Goal: Task Accomplishment & Management: Complete application form

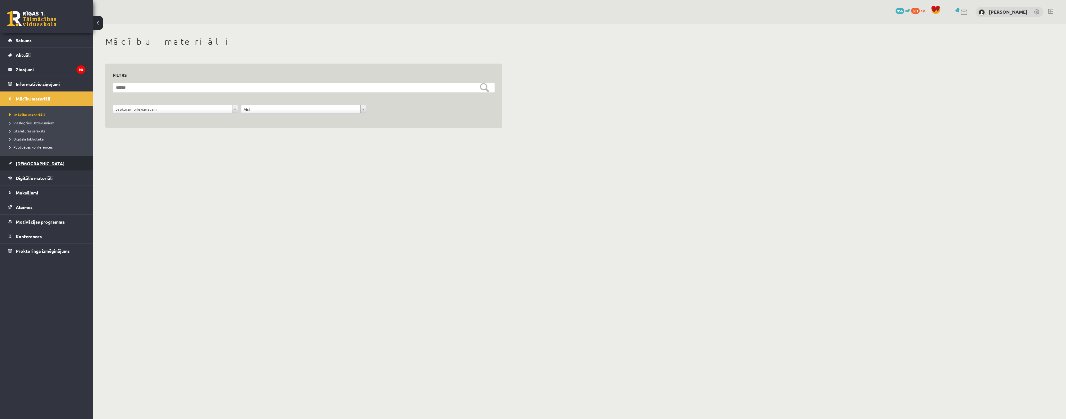
click at [34, 161] on span "[DEMOGRAPHIC_DATA]" at bounding box center [40, 164] width 49 height 6
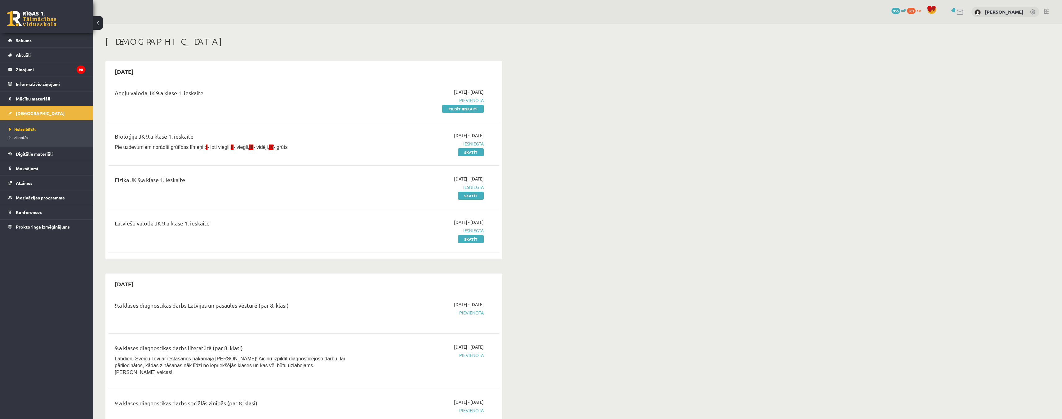
drag, startPoint x: 452, startPoint y: 110, endPoint x: 562, endPoint y: 31, distance: 135.3
click at [452, 110] on link "Pildīt ieskaiti" at bounding box center [463, 109] width 42 height 8
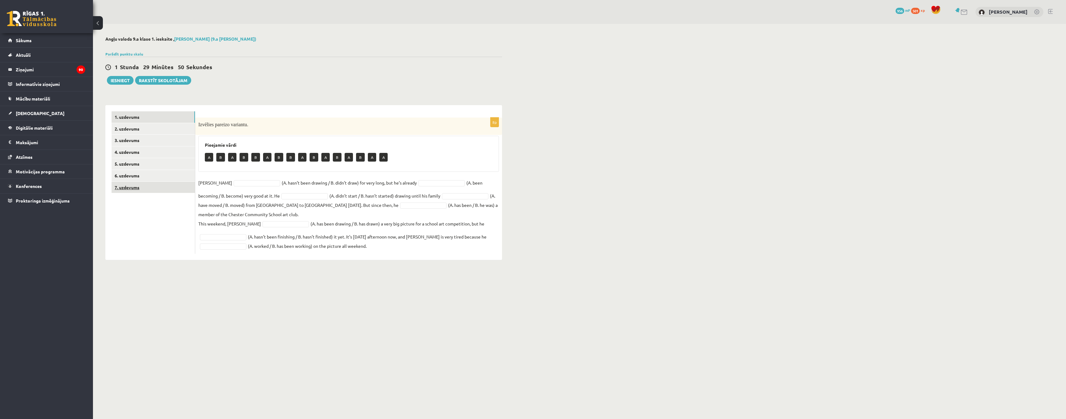
click at [146, 190] on link "7. uzdevums" at bounding box center [153, 187] width 83 height 11
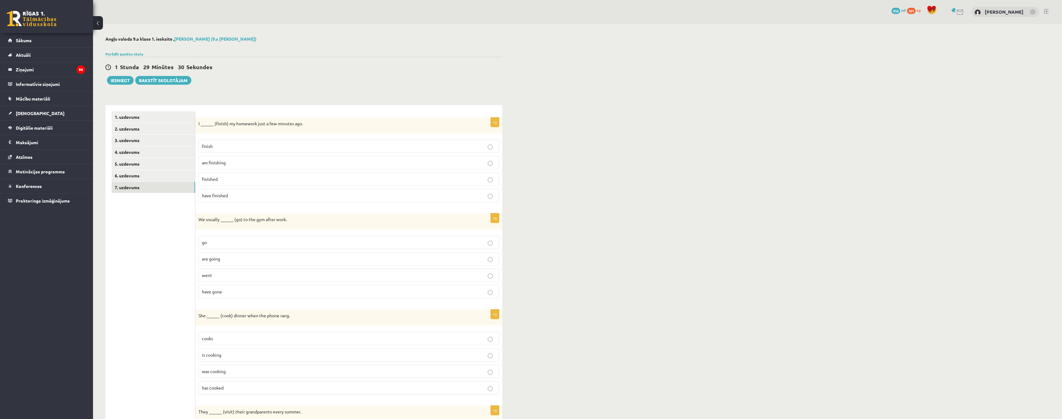
click at [239, 195] on p "have finished" at bounding box center [349, 195] width 294 height 7
click at [153, 117] on link "1. uzdevums" at bounding box center [153, 116] width 83 height 11
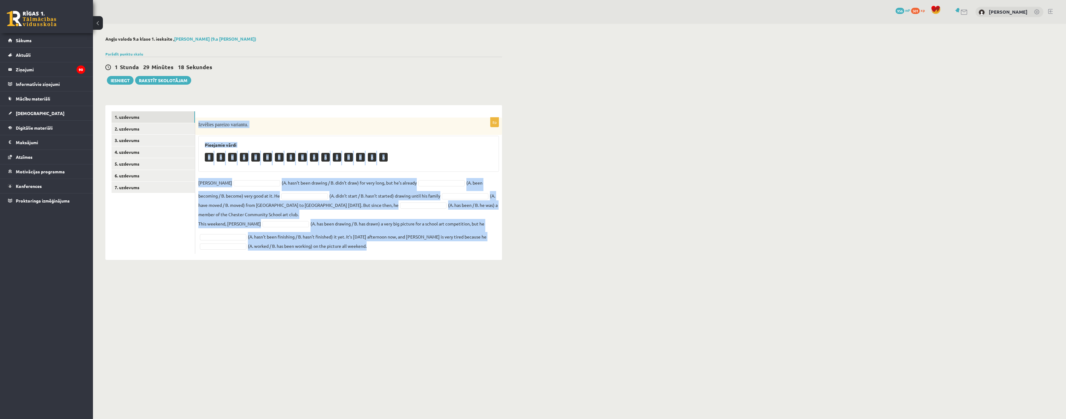
drag, startPoint x: 198, startPoint y: 125, endPoint x: 406, endPoint y: 244, distance: 239.1
click at [406, 244] on div "8p Izvēlies pareizo variantu. Pieejamie vārdi B A B A B B B A B A A A B B A A D…" at bounding box center [348, 185] width 307 height 136
copy div "Izvēlies pareizo variantu. Pieejamie vārdi B A B A B B B A B A A A B B A A Dann…"
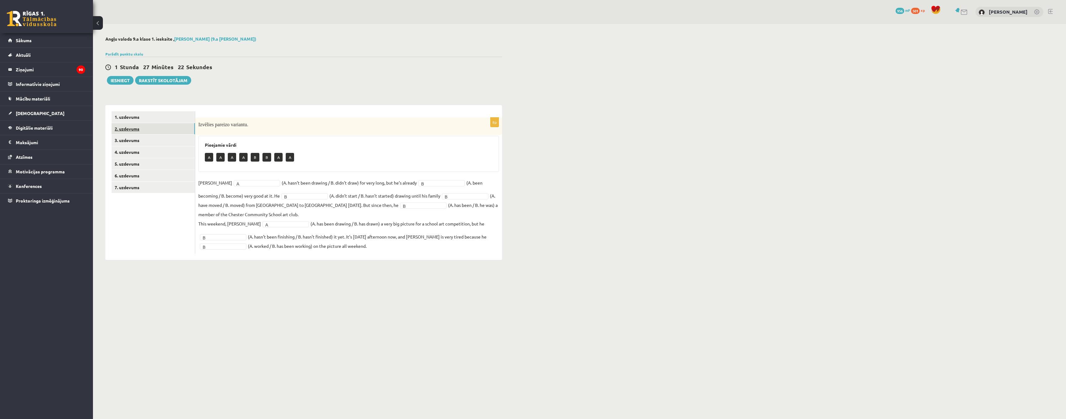
click at [141, 130] on link "2. uzdevums" at bounding box center [153, 128] width 83 height 11
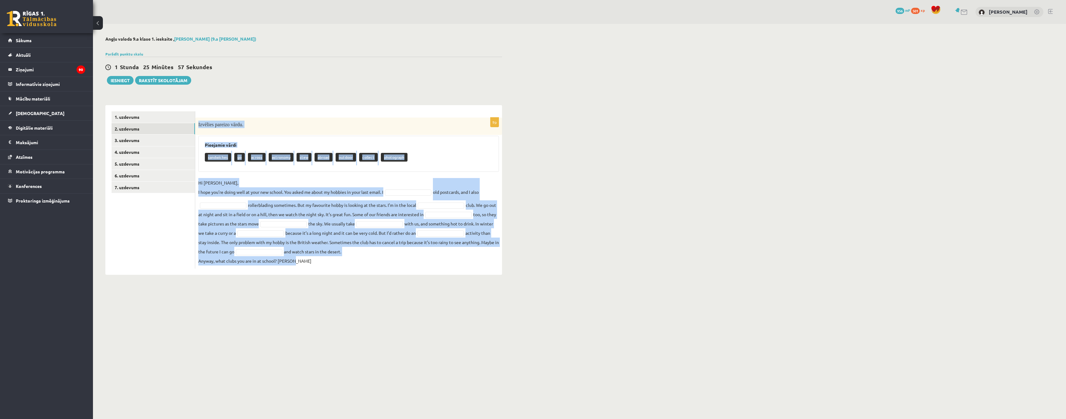
drag, startPoint x: 197, startPoint y: 125, endPoint x: 302, endPoint y: 259, distance: 169.6
click at [302, 259] on div "9p Izvēlies pareizo vārdu. Pieejamie vārdi sandwiches go across astronomy stew …" at bounding box center [348, 192] width 307 height 151
copy div "Izvēlies pareizo vārdu. Pieejamie vārdi sandwiches go across astronomy stew abr…"
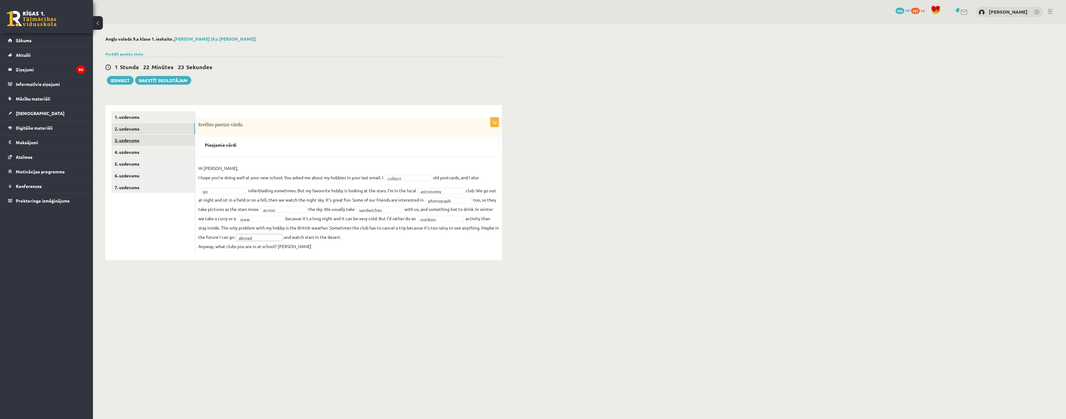
click at [138, 141] on link "3. uzdevums" at bounding box center [153, 140] width 83 height 11
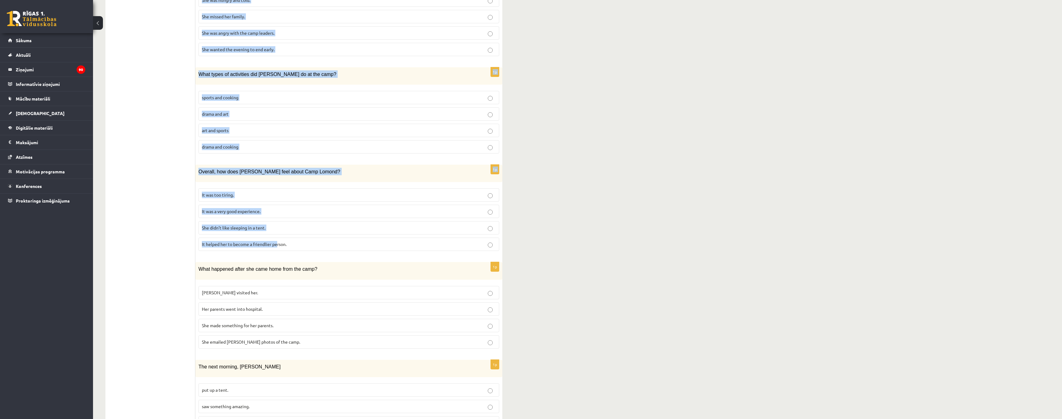
scroll to position [355, 0]
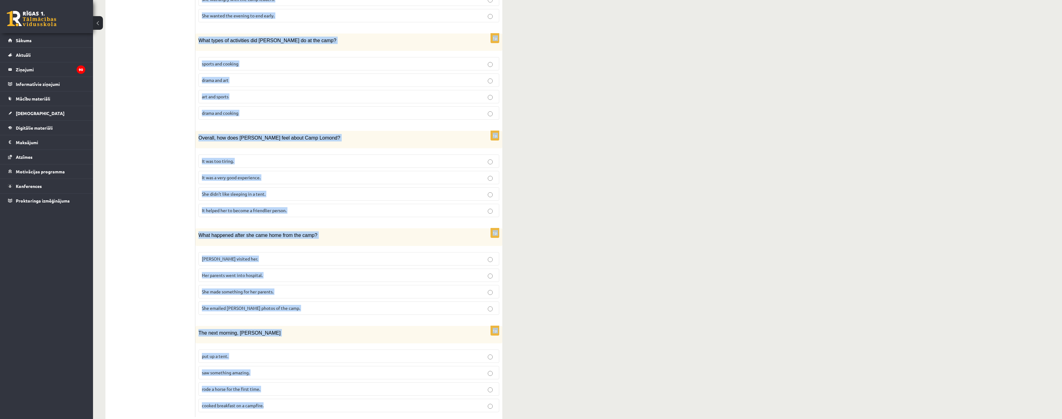
drag, startPoint x: 200, startPoint y: 71, endPoint x: 341, endPoint y: 383, distance: 342.5
click at [341, 383] on div "Lasi tekstu un izvēlies pareizo variantu. A Scottish summer camp Summer camps a…" at bounding box center [348, 86] width 307 height 673
copy form "Lasi tekstu un izvēlies pareizo variantu. A Scottish summer camp Summer camps a…"
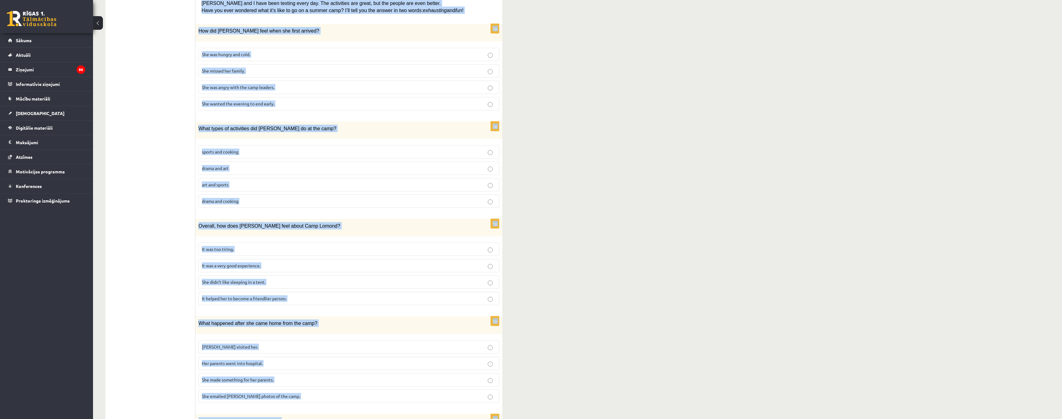
scroll to position [169, 0]
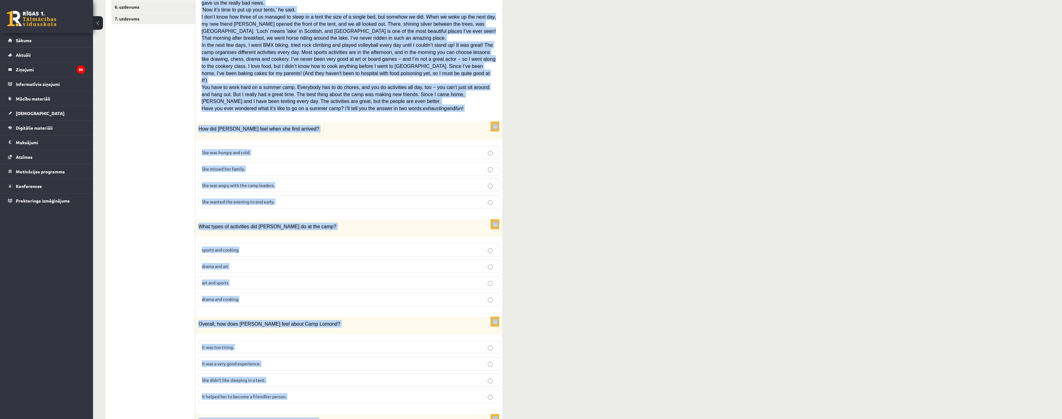
click at [542, 186] on div "Angļu valoda 9.a klase 1. ieskaite , Karolīna Kalve (9.a JK klase) Parādīt punk…" at bounding box center [577, 238] width 969 height 766
click at [519, 181] on div "Angļu valoda 9.a klase 1. ieskaite , Karolīna Kalve (9.a JK klase) Parādīt punk…" at bounding box center [577, 238] width 969 height 766
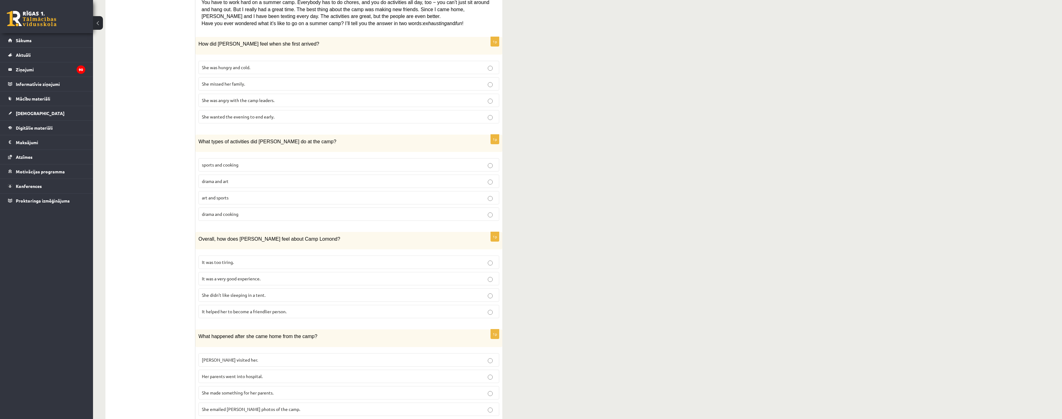
scroll to position [262, 0]
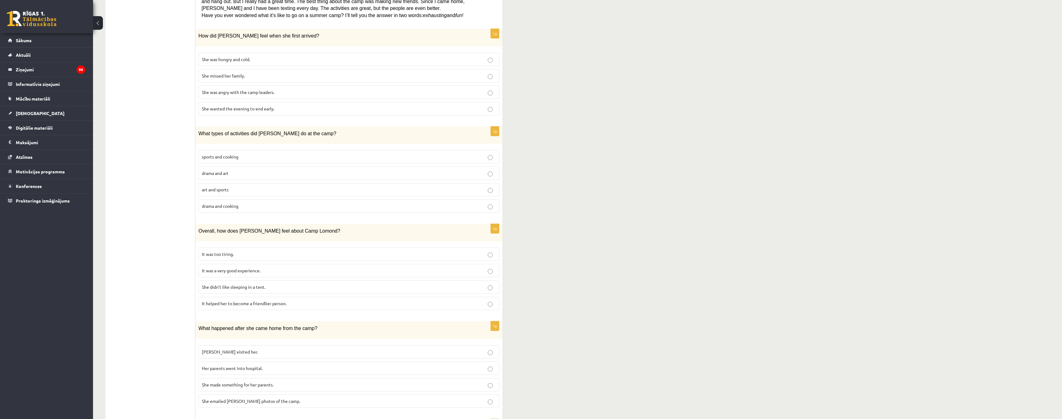
click at [521, 213] on div "Angļu valoda 9.a klase 1. ieskaite , Karolīna Kalve (9.a JK klase) Parādīt punk…" at bounding box center [577, 145] width 969 height 766
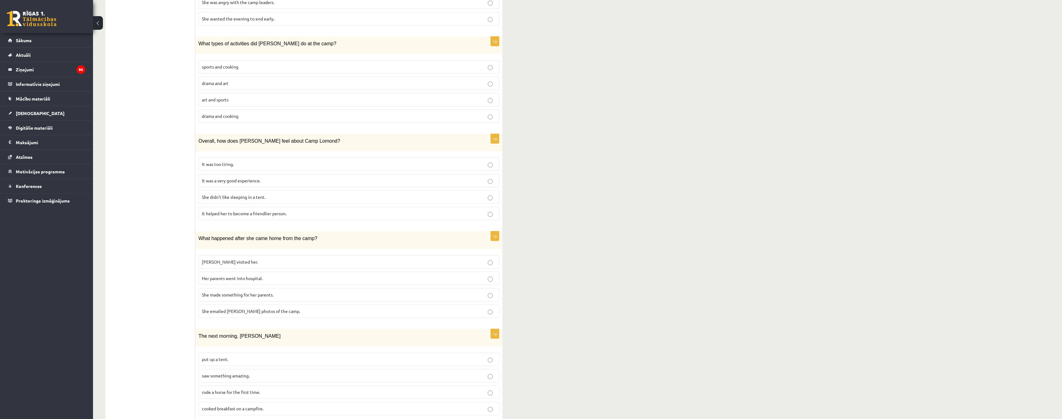
scroll to position [355, 0]
click at [487, 369] on p "saw something amazing." at bounding box center [349, 372] width 294 height 7
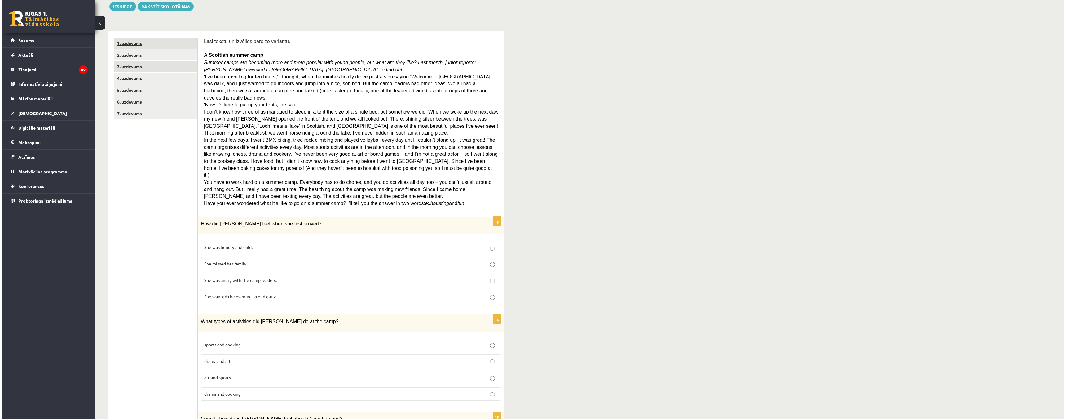
scroll to position [0, 0]
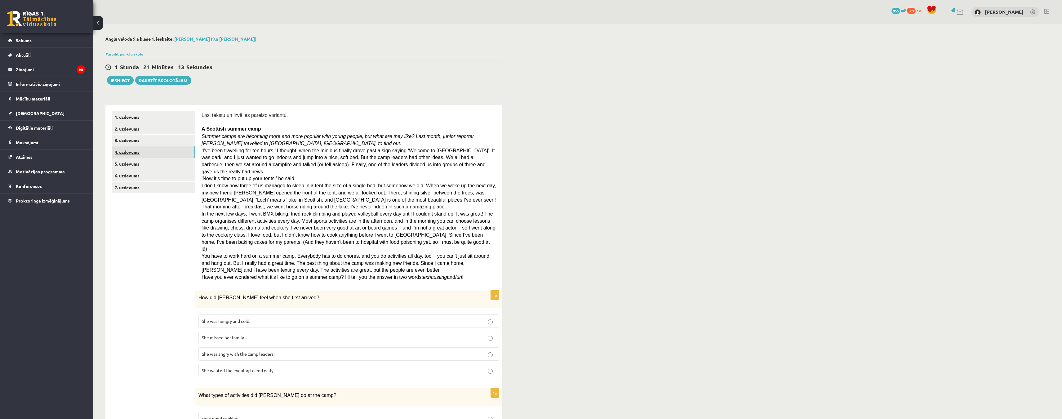
click at [142, 153] on link "4. uzdevums" at bounding box center [153, 151] width 83 height 11
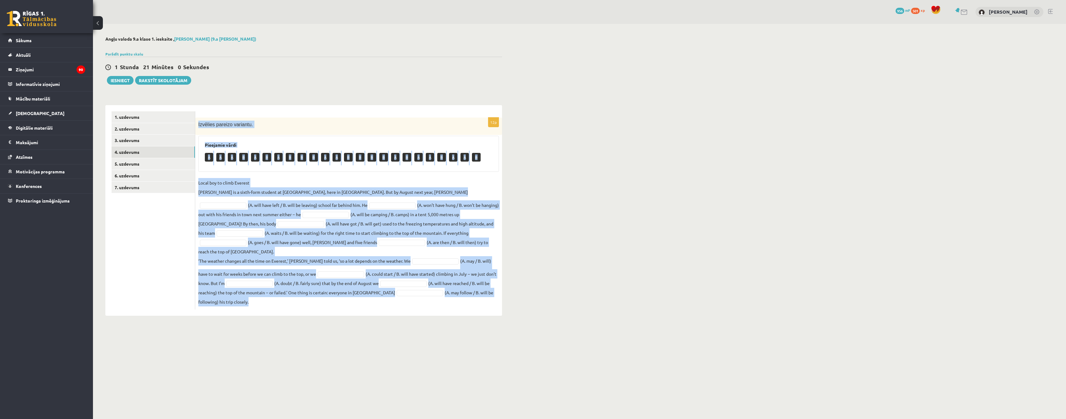
drag, startPoint x: 197, startPoint y: 125, endPoint x: 315, endPoint y: 294, distance: 207.0
click at [315, 294] on div "12p Izvēlies pareizo variantu. Pieejamie vārdi A A A B A B A B B B A A B B B B …" at bounding box center [348, 213] width 307 height 192
copy div "Izvēlies pareizo variantu. Pieejamie vārdi A A A B A B A B B B A A B B B B A B …"
click at [533, 250] on div "Angļu valoda 9.a klase 1. ieskaite , Karolīna Kalve (9.a JK klase) Parādīt punk…" at bounding box center [579, 176] width 973 height 304
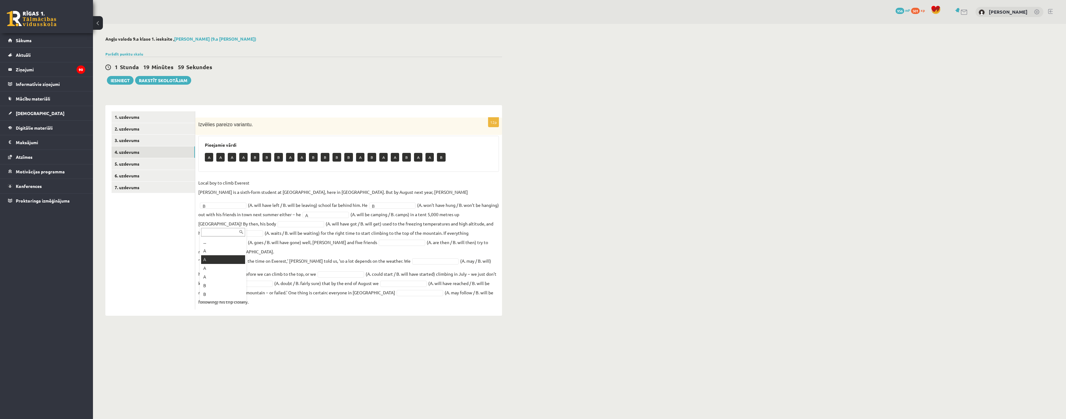
drag, startPoint x: 228, startPoint y: 260, endPoint x: 222, endPoint y: 246, distance: 15.6
drag, startPoint x: 381, startPoint y: 283, endPoint x: 380, endPoint y: 287, distance: 4.1
click at [128, 165] on link "5. uzdevums" at bounding box center [153, 163] width 83 height 11
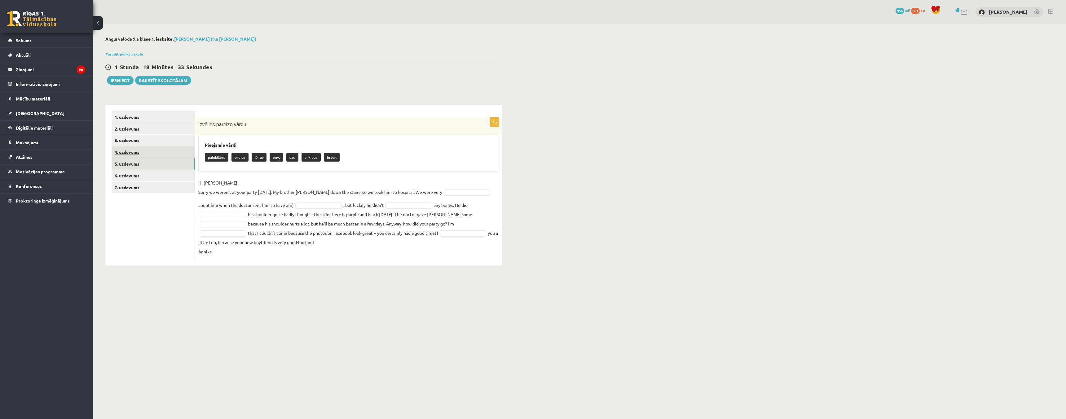
click at [138, 151] on link "4. uzdevums" at bounding box center [153, 151] width 83 height 11
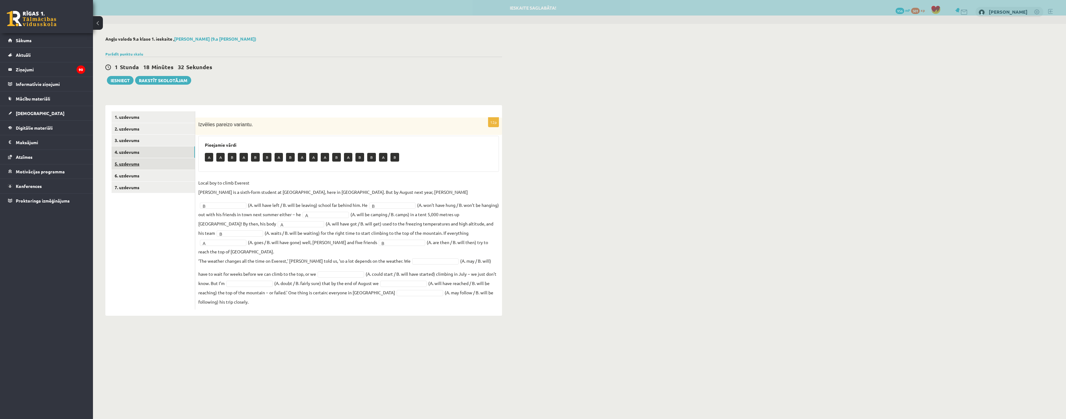
click at [145, 163] on link "5. uzdevums" at bounding box center [153, 163] width 83 height 11
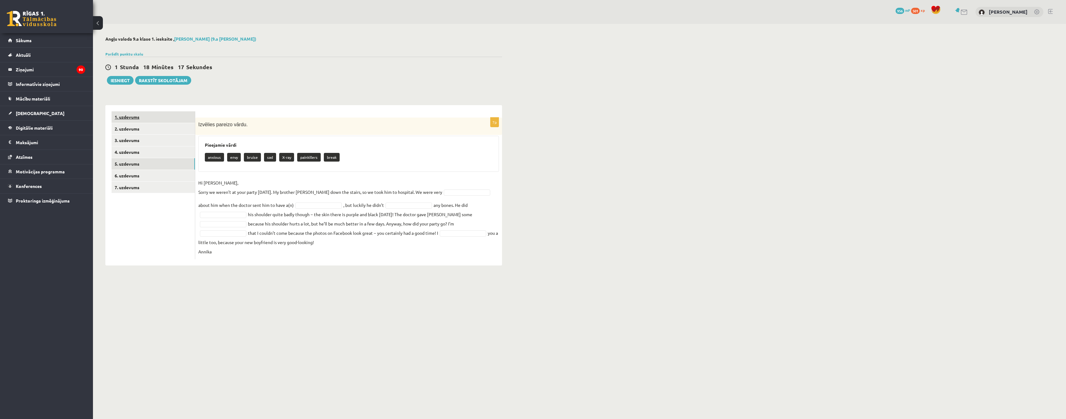
click at [154, 118] on link "1. uzdevums" at bounding box center [153, 116] width 83 height 11
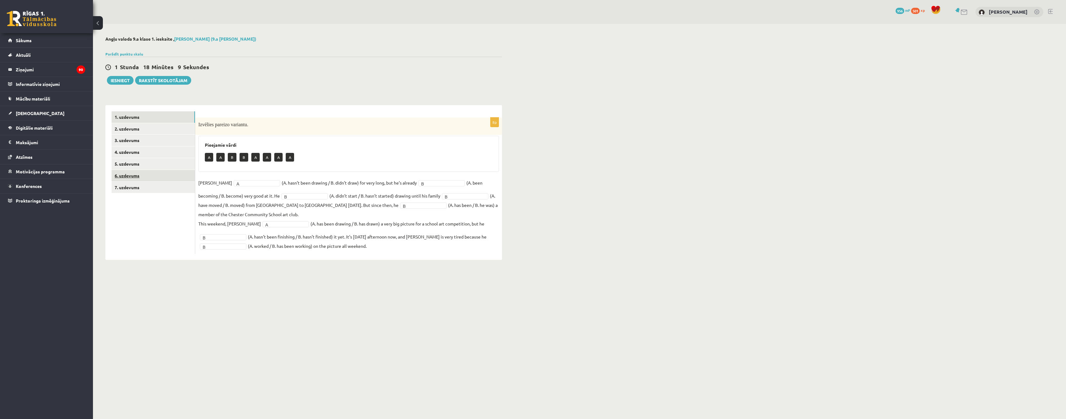
click at [140, 171] on link "6. uzdevums" at bounding box center [153, 175] width 83 height 11
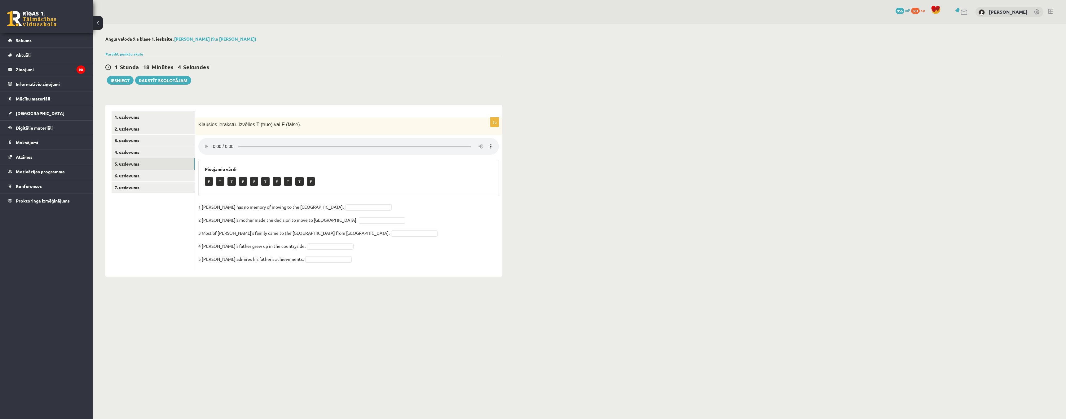
click at [145, 161] on link "5. uzdevums" at bounding box center [153, 163] width 83 height 11
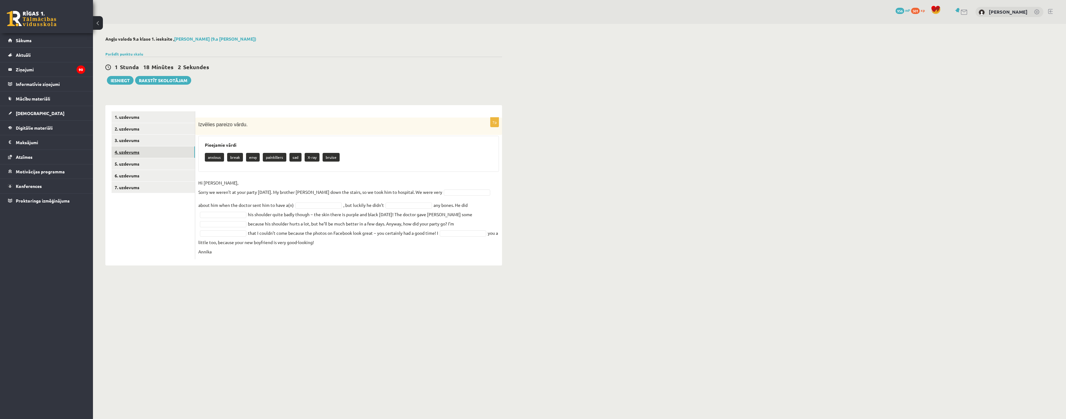
click at [147, 152] on link "4. uzdevums" at bounding box center [153, 151] width 83 height 11
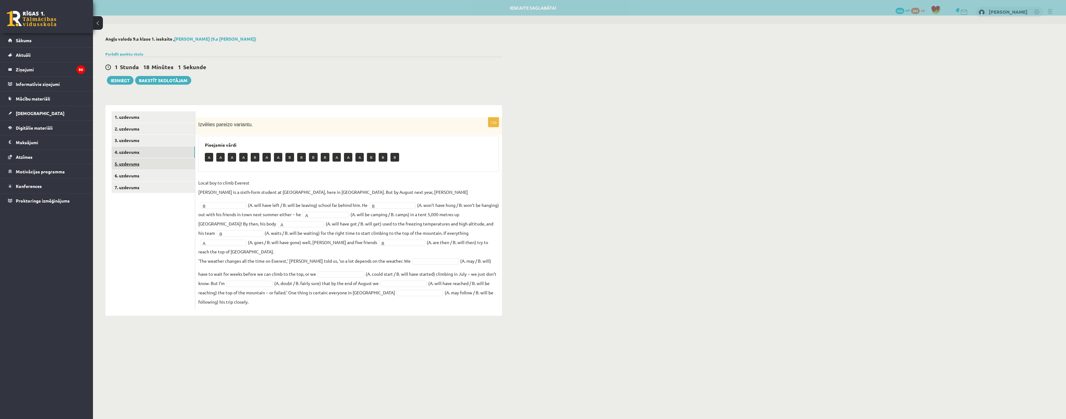
click at [147, 167] on link "5. uzdevums" at bounding box center [153, 163] width 83 height 11
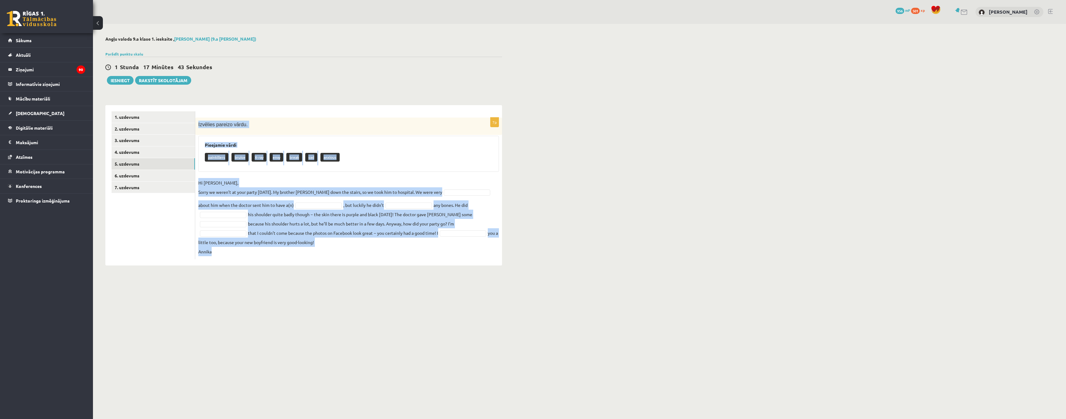
drag, startPoint x: 198, startPoint y: 124, endPoint x: 274, endPoint y: 256, distance: 152.3
click at [274, 256] on div "7p Izvēlies pareizo vārdu. Pieejamie vārdi painkillers bruise X-ray envy break …" at bounding box center [348, 188] width 307 height 142
copy div "Izvēlies pareizo vārdu. Pieejamie vārdi painkillers bruise X-ray envy break sad…"
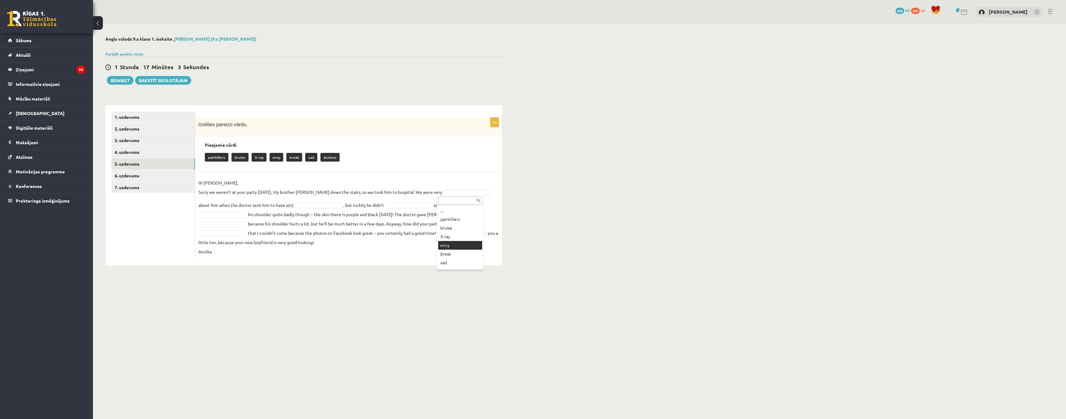
scroll to position [7, 0]
click at [228, 210] on fieldset "Hi Jenny, Sorry we weren’t at your party yesterday. My brother Kevin fell down …" at bounding box center [348, 217] width 301 height 78
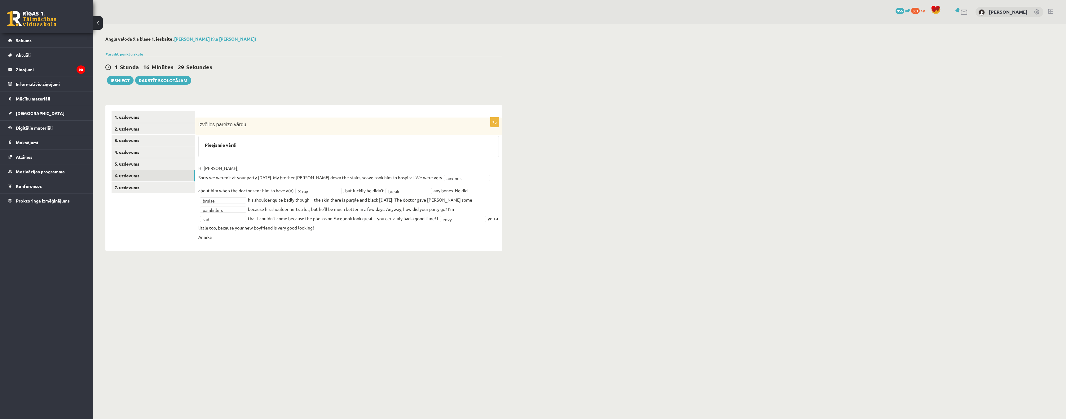
click at [137, 179] on link "6. uzdevums" at bounding box center [153, 175] width 83 height 11
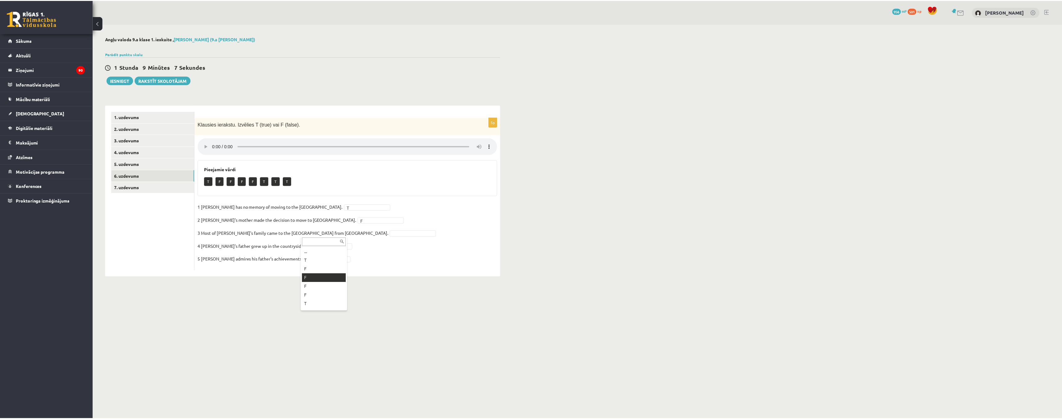
scroll to position [16, 0]
drag, startPoint x: 201, startPoint y: 258, endPoint x: 278, endPoint y: 264, distance: 77.1
click at [278, 264] on fieldset "1 Lila has no memory of moving to the UK. T * 2 Lila's mother made the decision…" at bounding box center [348, 234] width 301 height 65
copy p "Tim admires his father's achievements."
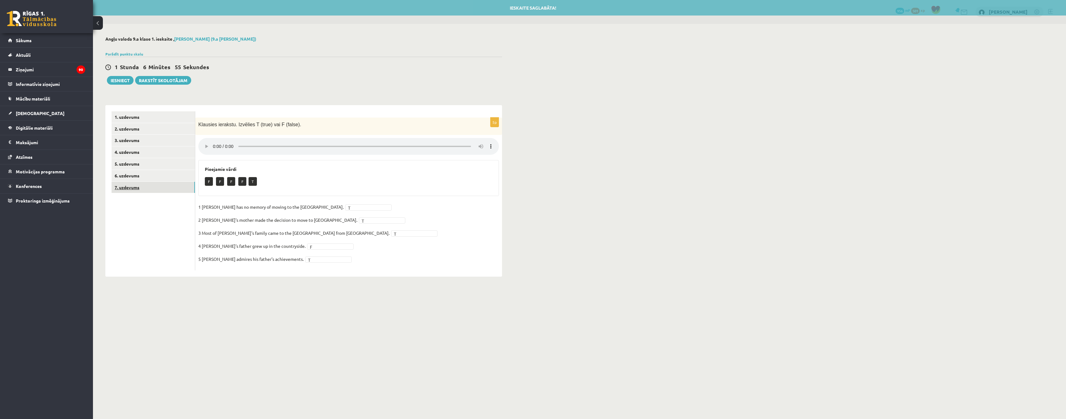
click at [139, 187] on link "7. uzdevums" at bounding box center [153, 187] width 83 height 11
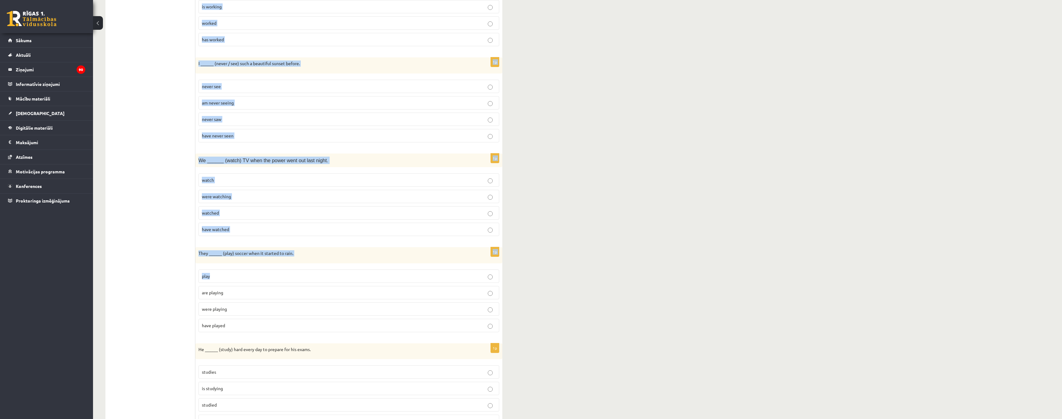
scroll to position [670, 0]
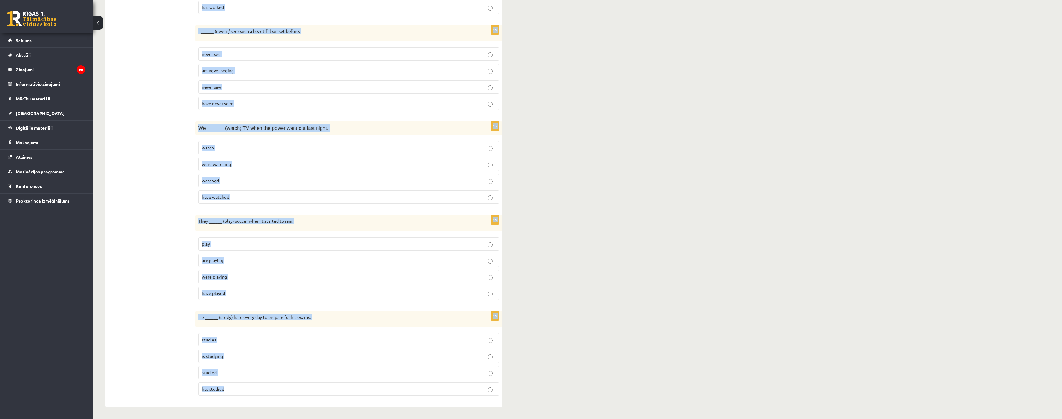
drag, startPoint x: 198, startPoint y: 220, endPoint x: 258, endPoint y: 381, distance: 172.3
copy form "We usually ______ (go) to the gym after work. go are going went have gone 1p Sh…"
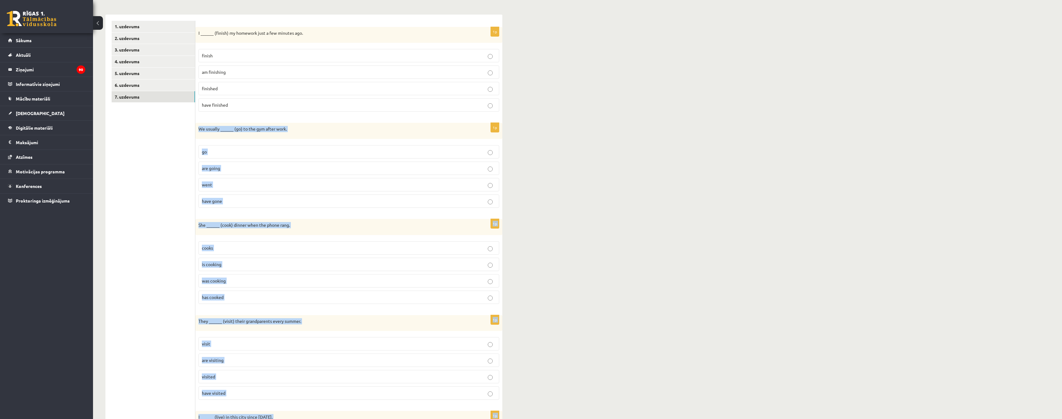
scroll to position [0, 0]
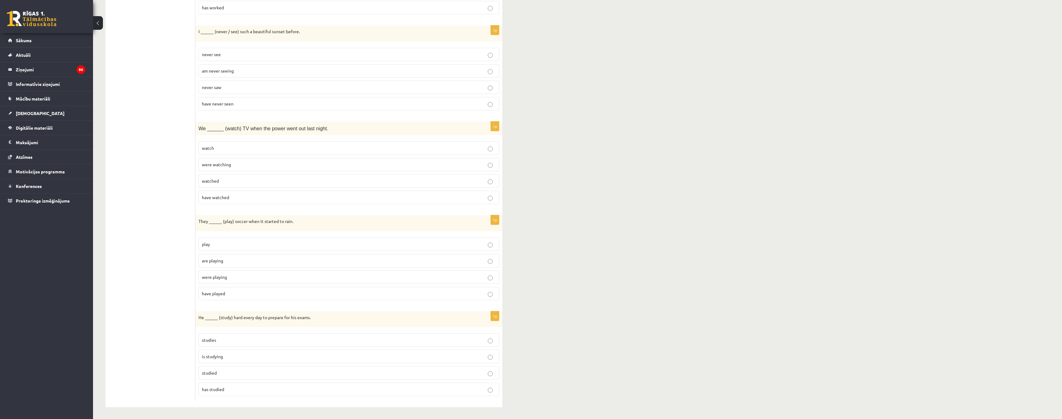
scroll to position [670, 0]
click at [490, 161] on p "were watching" at bounding box center [349, 164] width 294 height 7
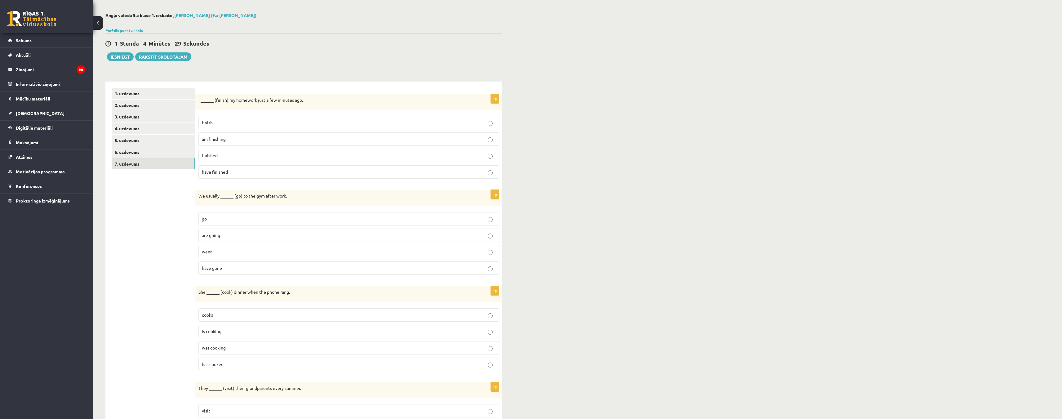
scroll to position [0, 0]
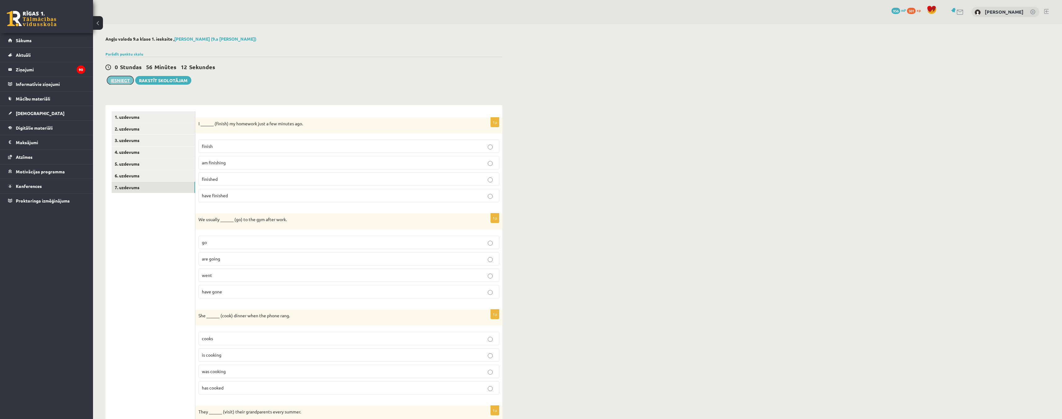
click at [117, 82] on button "Iesniegt" at bounding box center [120, 80] width 27 height 9
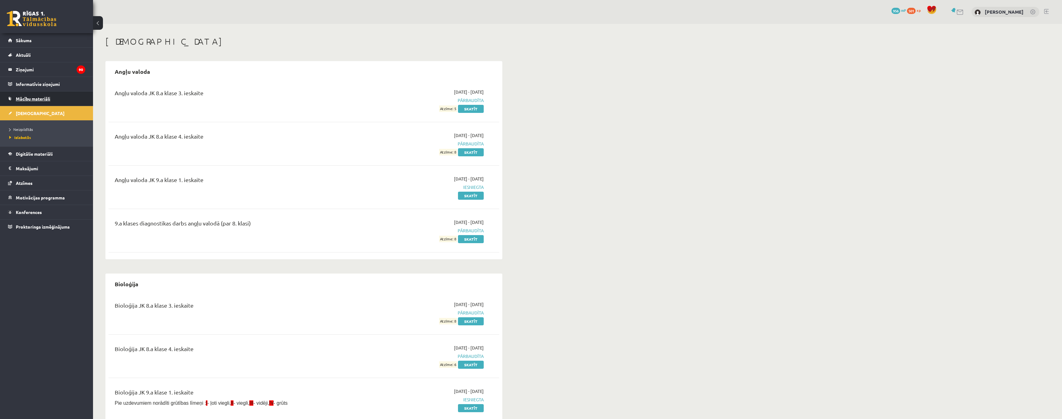
click at [32, 100] on span "Mācību materiāli" at bounding box center [33, 99] width 34 height 6
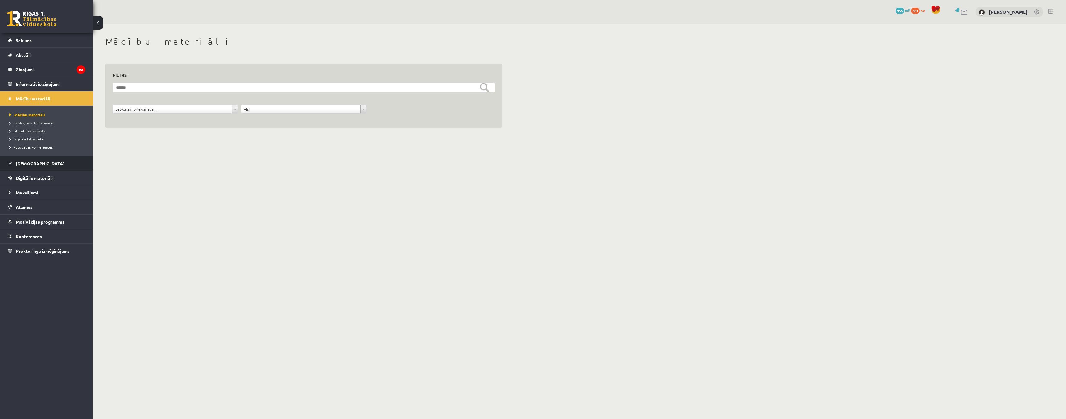
click at [26, 161] on link "[DEMOGRAPHIC_DATA]" at bounding box center [46, 163] width 77 height 14
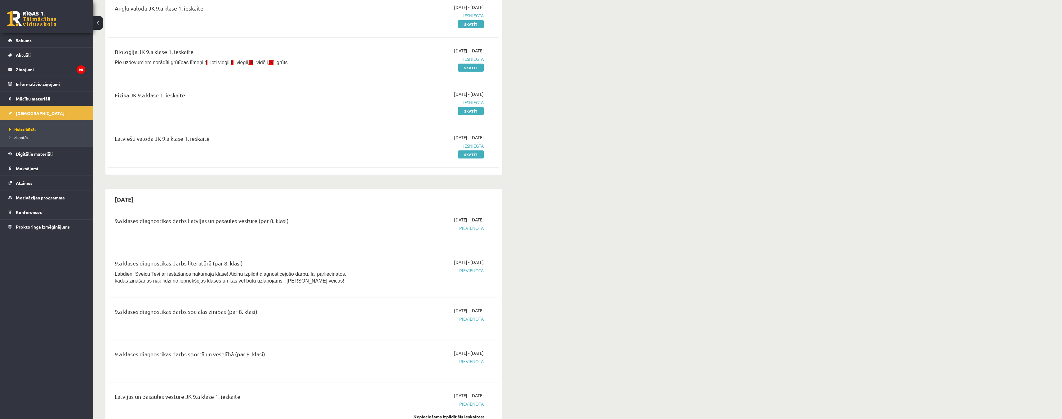
scroll to position [93, 0]
